Goal: Task Accomplishment & Management: Manage account settings

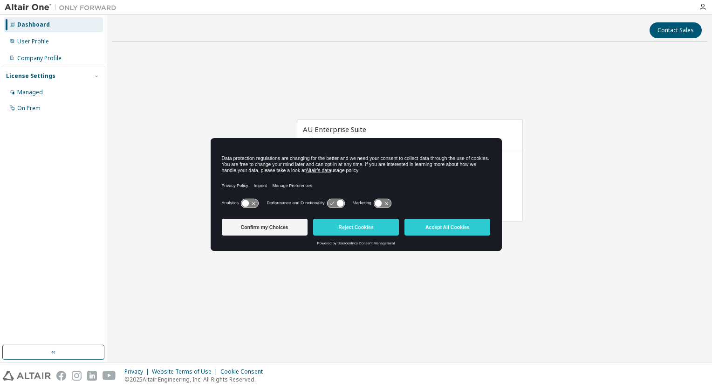
click at [370, 230] on button "Reject Cookies" at bounding box center [356, 227] width 86 height 17
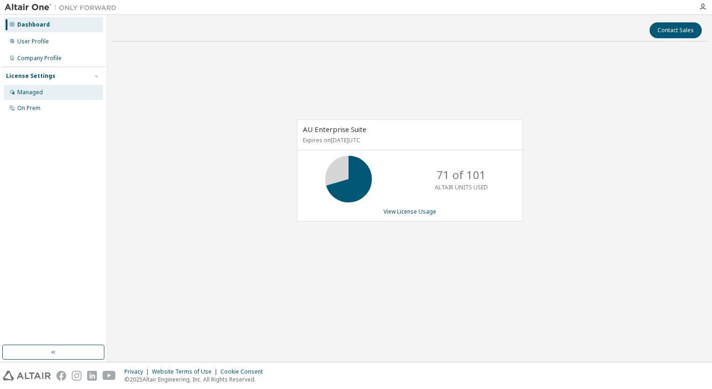
click at [34, 92] on div "Managed" at bounding box center [30, 92] width 26 height 7
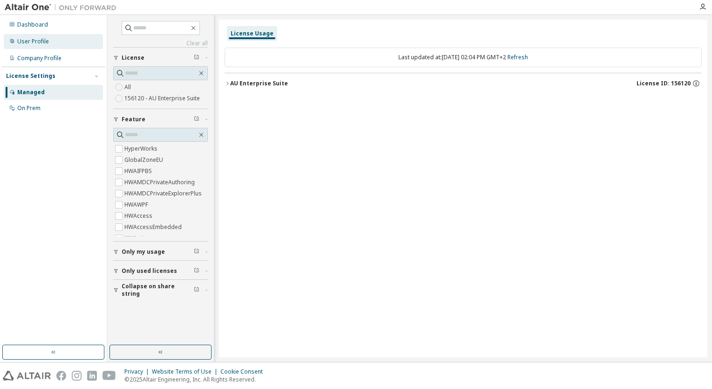
click at [41, 38] on div "User Profile" at bounding box center [33, 41] width 32 height 7
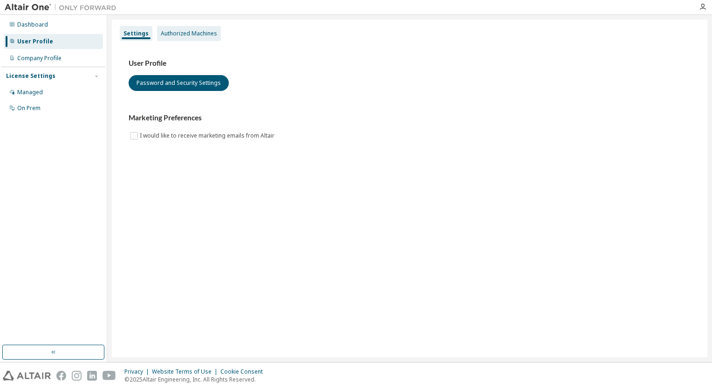
click at [191, 38] on div "Authorized Machines" at bounding box center [189, 33] width 64 height 15
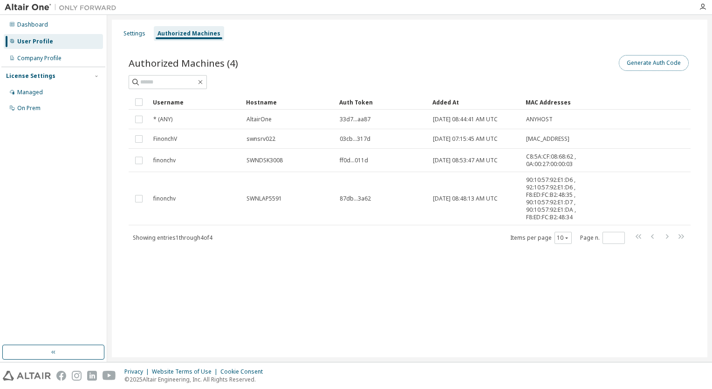
click at [671, 59] on button "Generate Auth Code" at bounding box center [654, 63] width 70 height 16
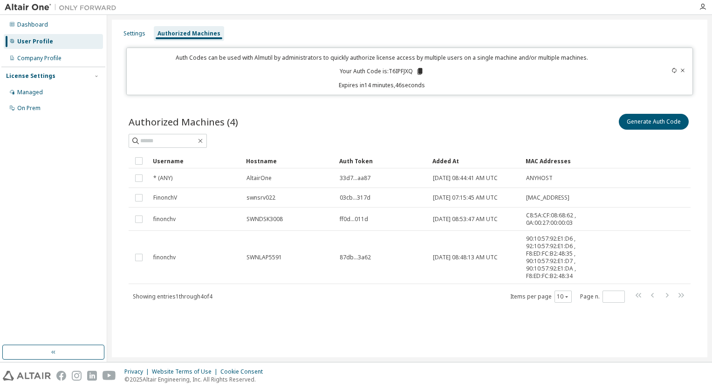
click at [418, 73] on icon at bounding box center [420, 71] width 8 height 8
